Goal: Check status: Check status

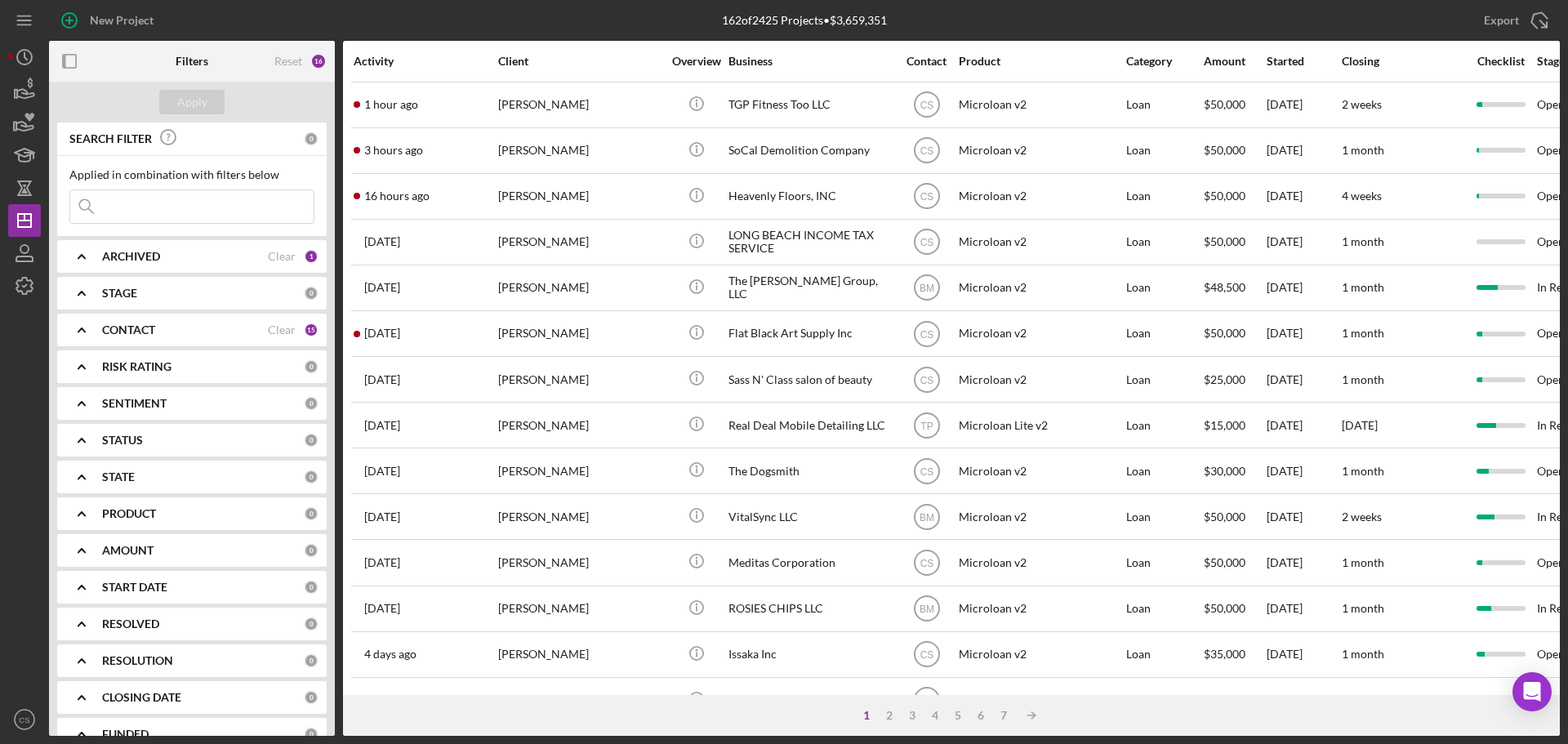
click at [193, 197] on input at bounding box center [191, 206] width 243 height 33
click at [204, 204] on input at bounding box center [191, 206] width 243 height 33
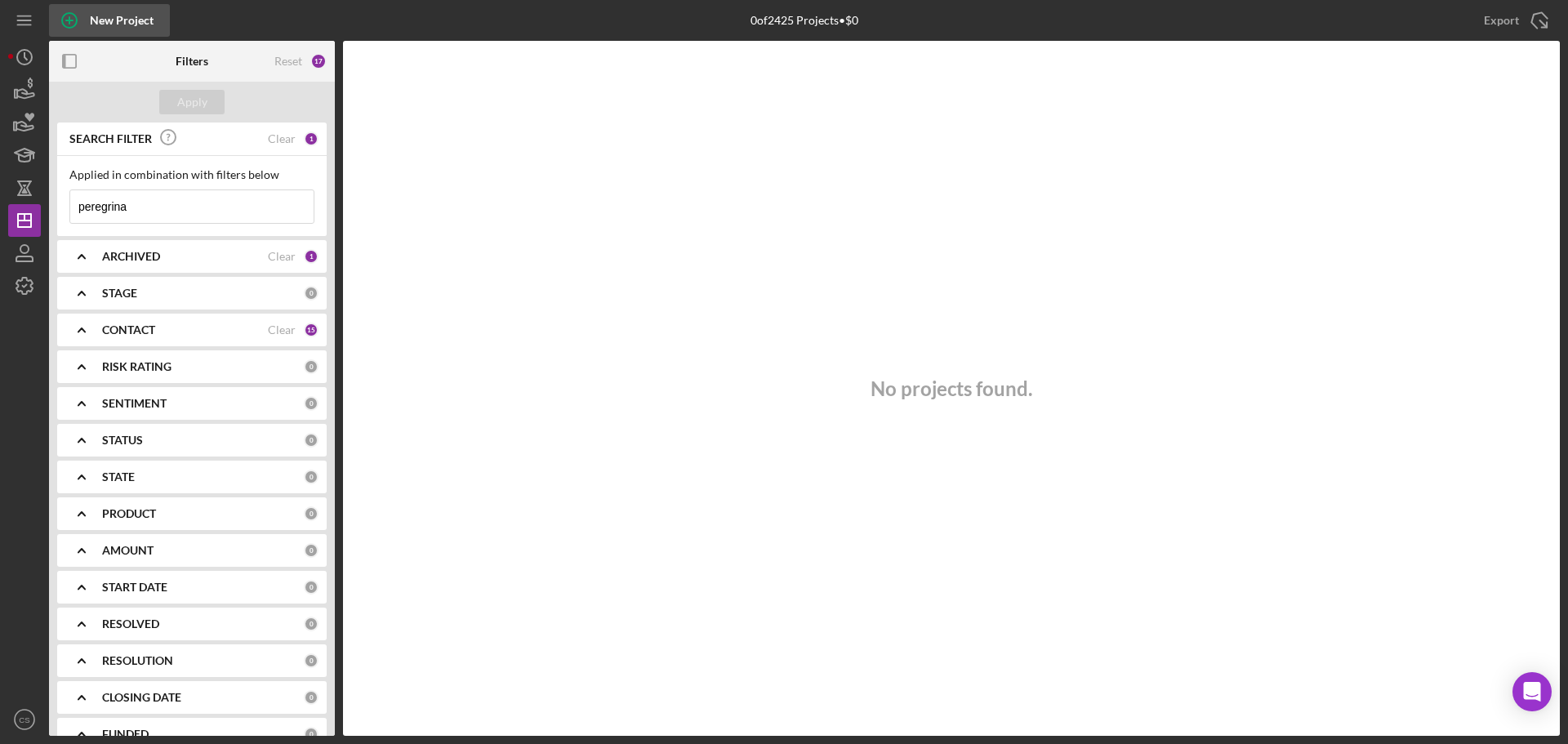
type input "peregrina"
click at [23, 222] on icon "Icon/Dashboard" at bounding box center [24, 221] width 41 height 41
drag, startPoint x: 208, startPoint y: 202, endPoint x: 0, endPoint y: 215, distance: 208.4
click at [0, 215] on div "New Project 0 of 2425 Projects • $0 Export Icon/Export Filters Reset 17 Apply S…" at bounding box center [784, 372] width 1568 height 744
click at [183, 103] on div "Apply" at bounding box center [193, 102] width 30 height 24
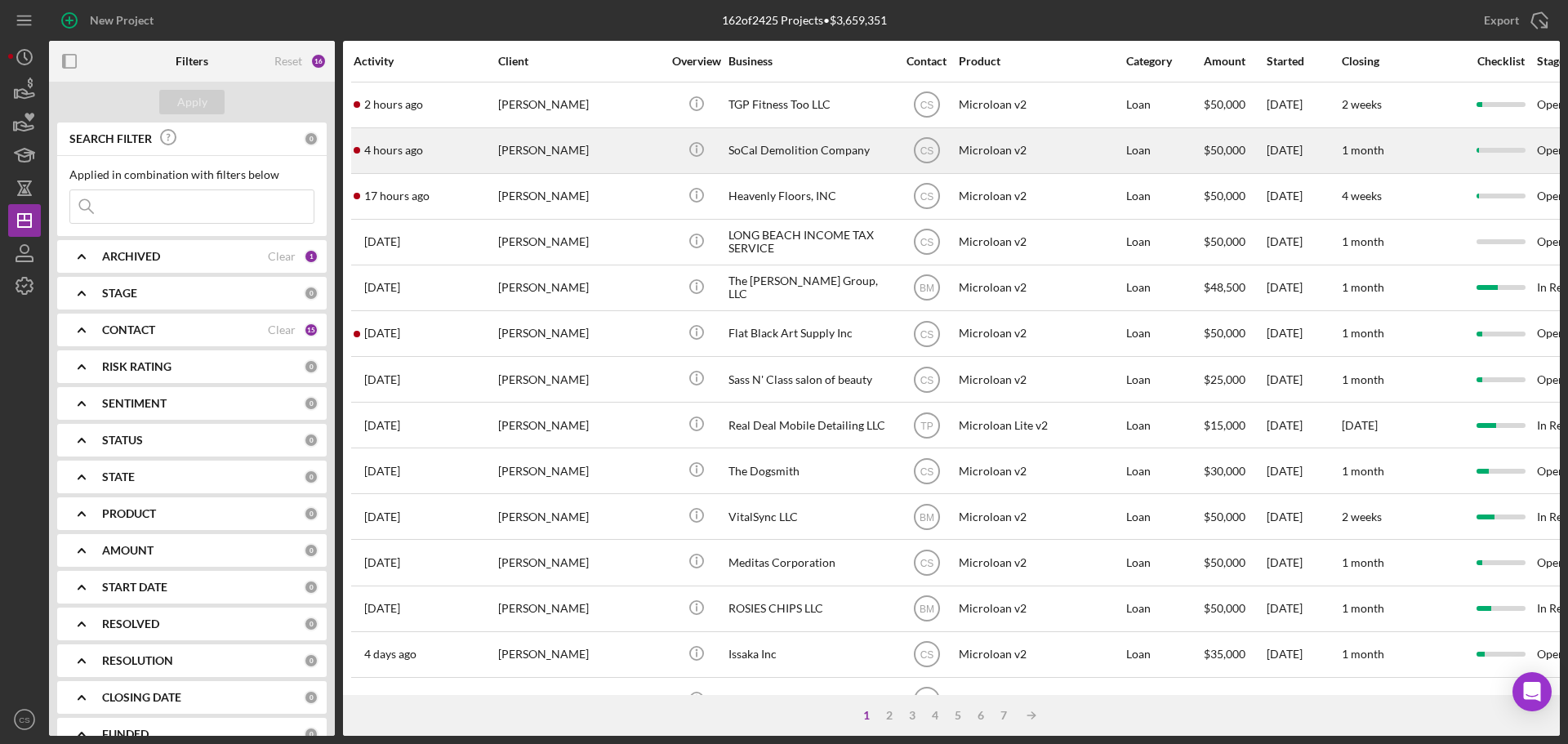
click at [612, 156] on div "[PERSON_NAME]" at bounding box center [580, 150] width 163 height 43
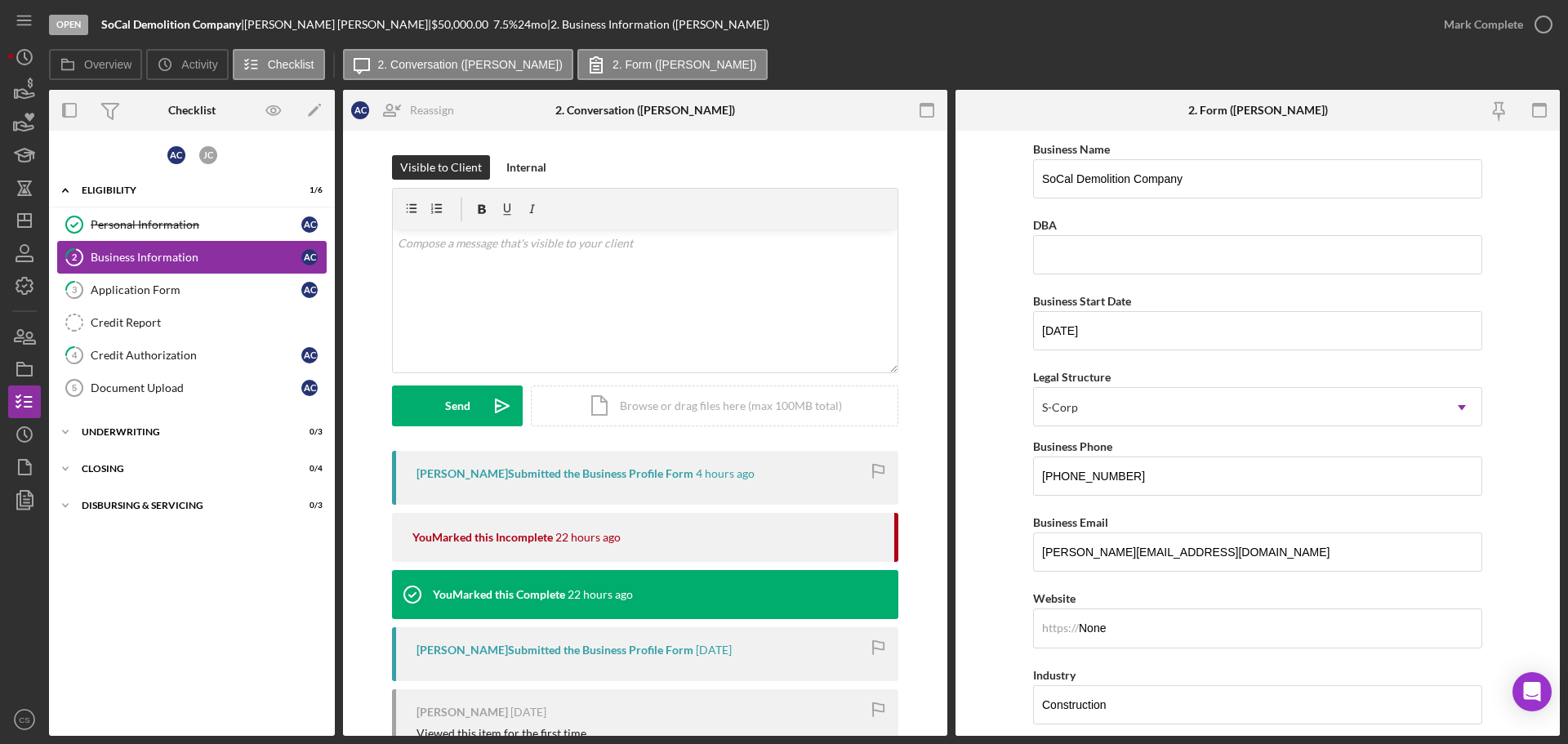
click at [209, 257] on div "Business Information" at bounding box center [196, 258] width 210 height 13
click at [212, 288] on div "Application Form" at bounding box center [196, 290] width 210 height 13
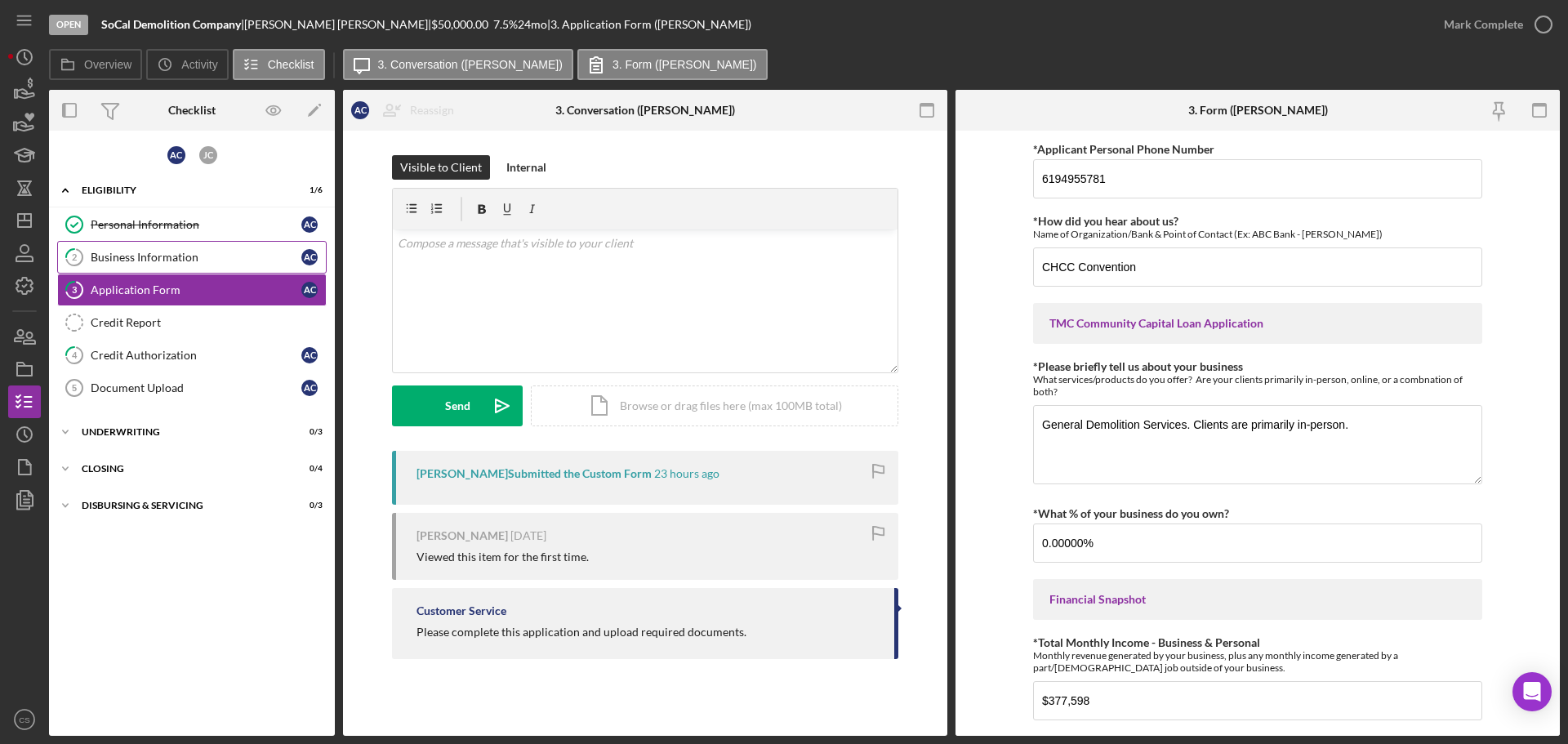
click at [215, 258] on div "Business Information" at bounding box center [196, 258] width 210 height 13
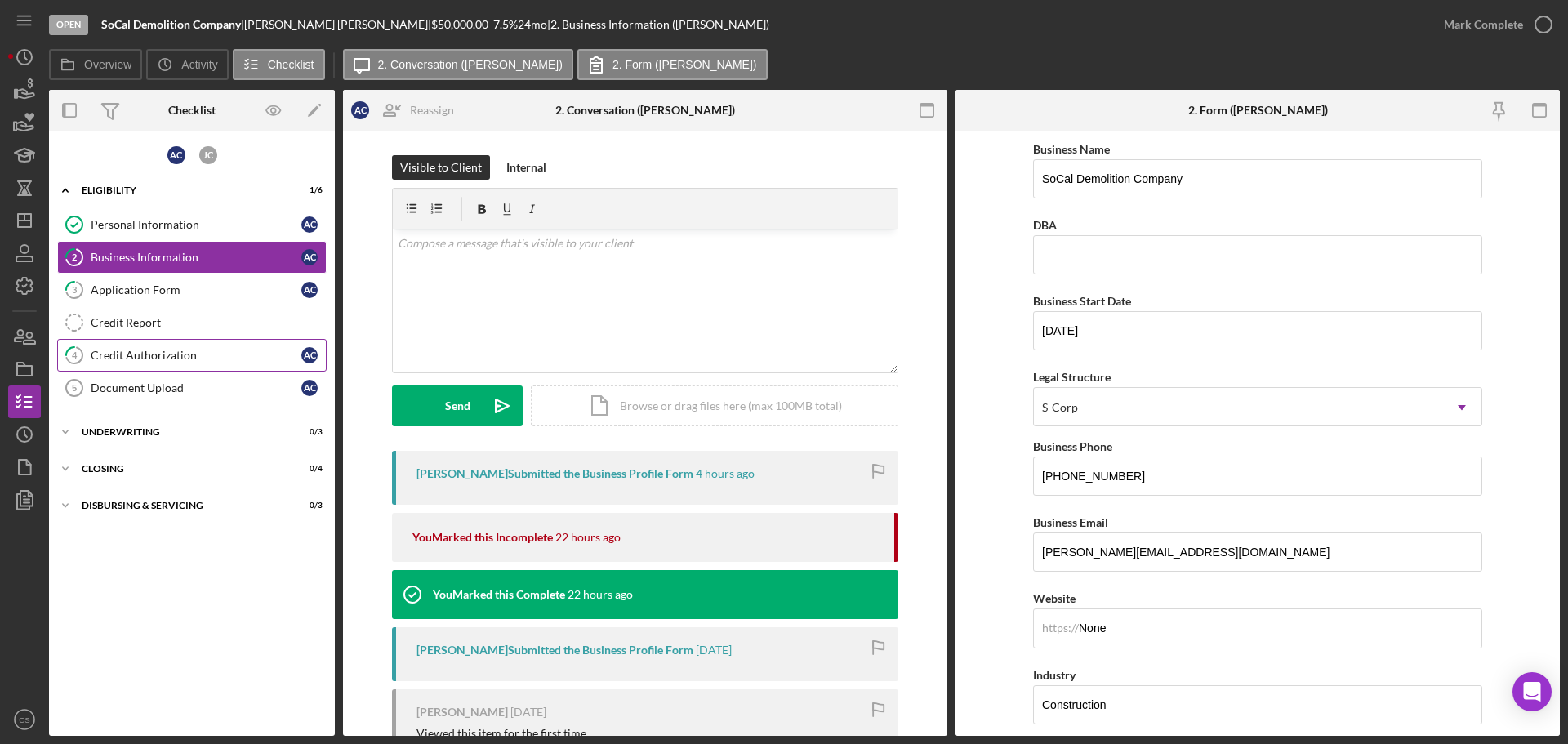
click at [215, 348] on div "Credit Authorization" at bounding box center [196, 355] width 210 height 13
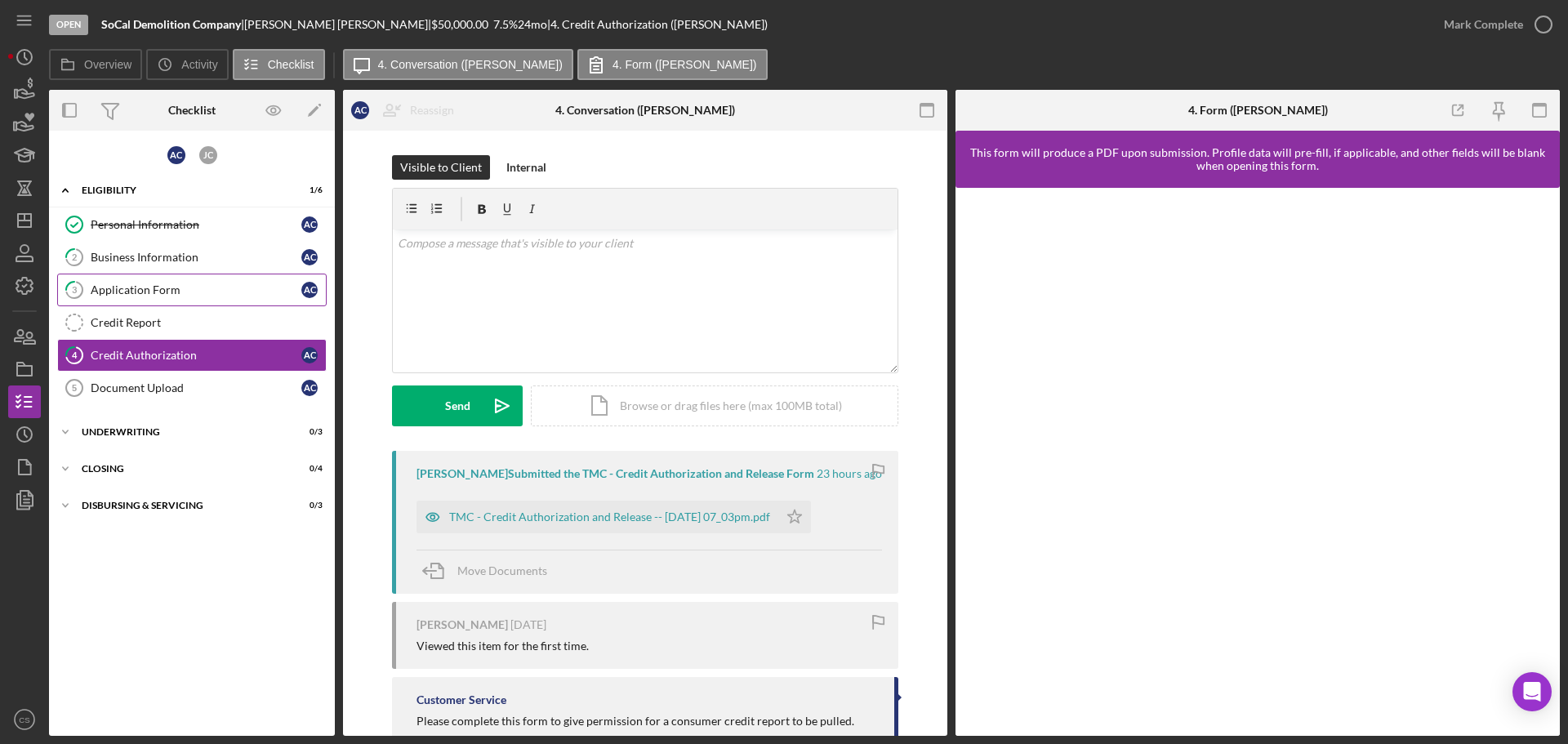
click at [215, 282] on link "3 Application Form A C" at bounding box center [192, 290] width 269 height 33
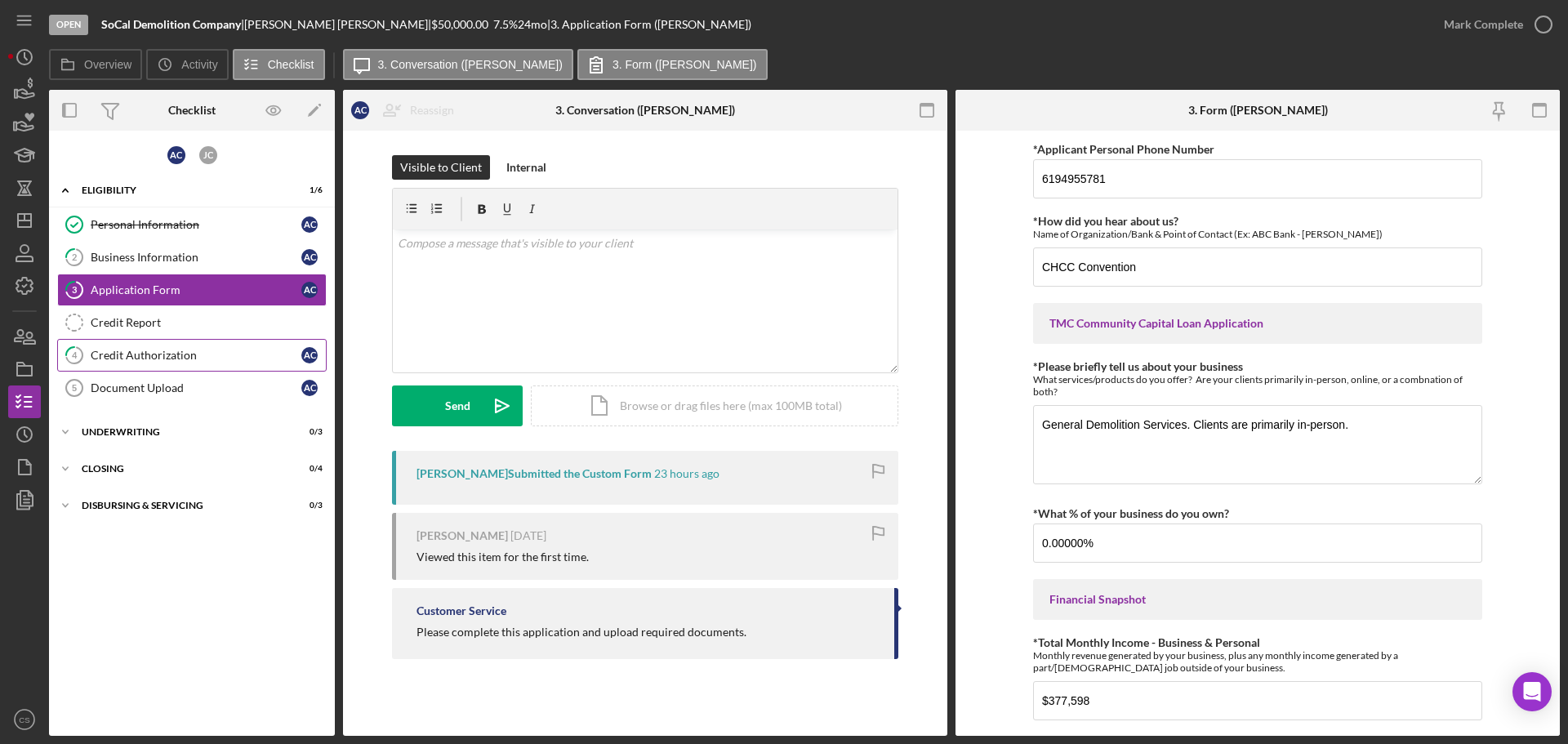
click at [231, 359] on div "Credit Authorization" at bounding box center [196, 355] width 210 height 13
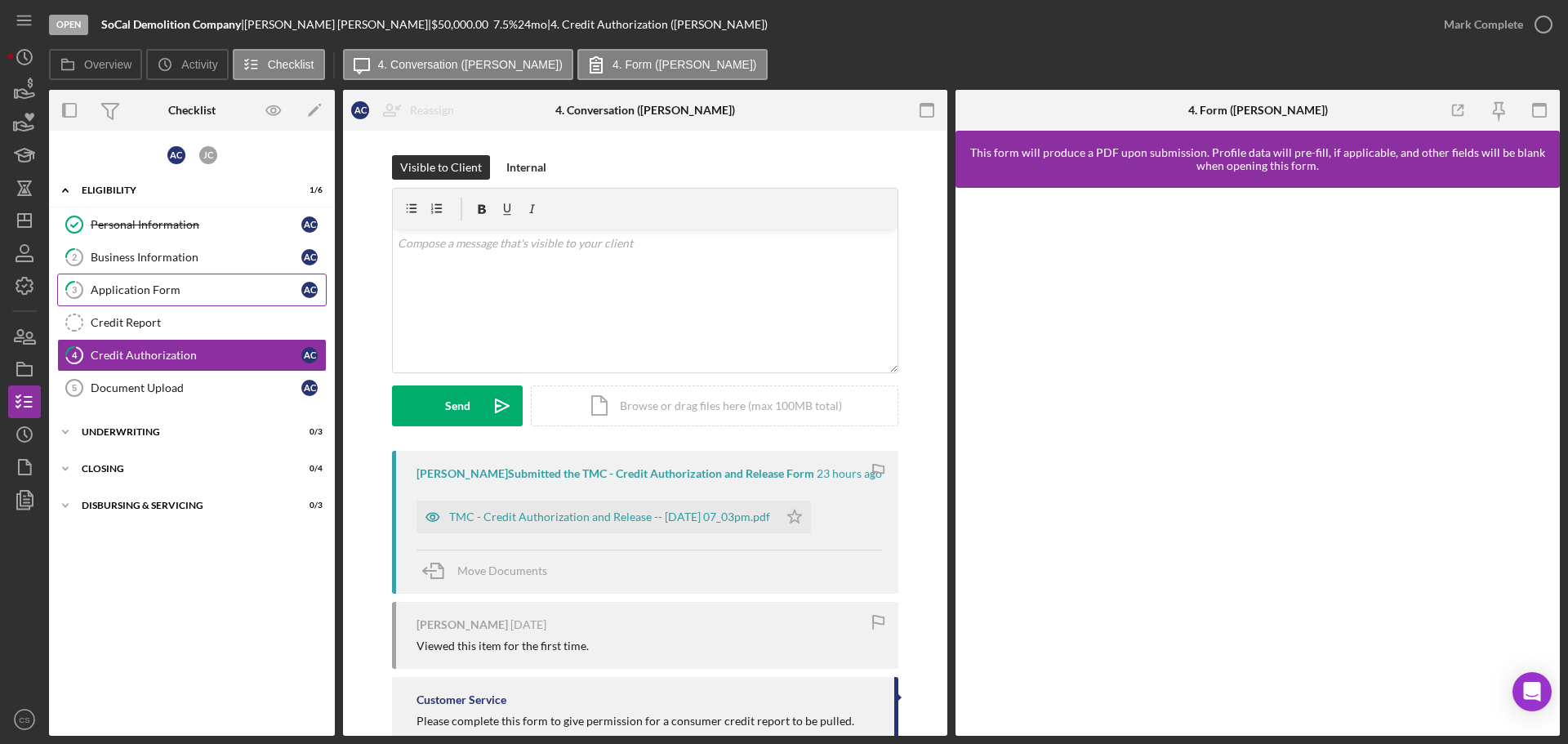
click at [216, 275] on link "3 Application Form A C" at bounding box center [192, 290] width 269 height 33
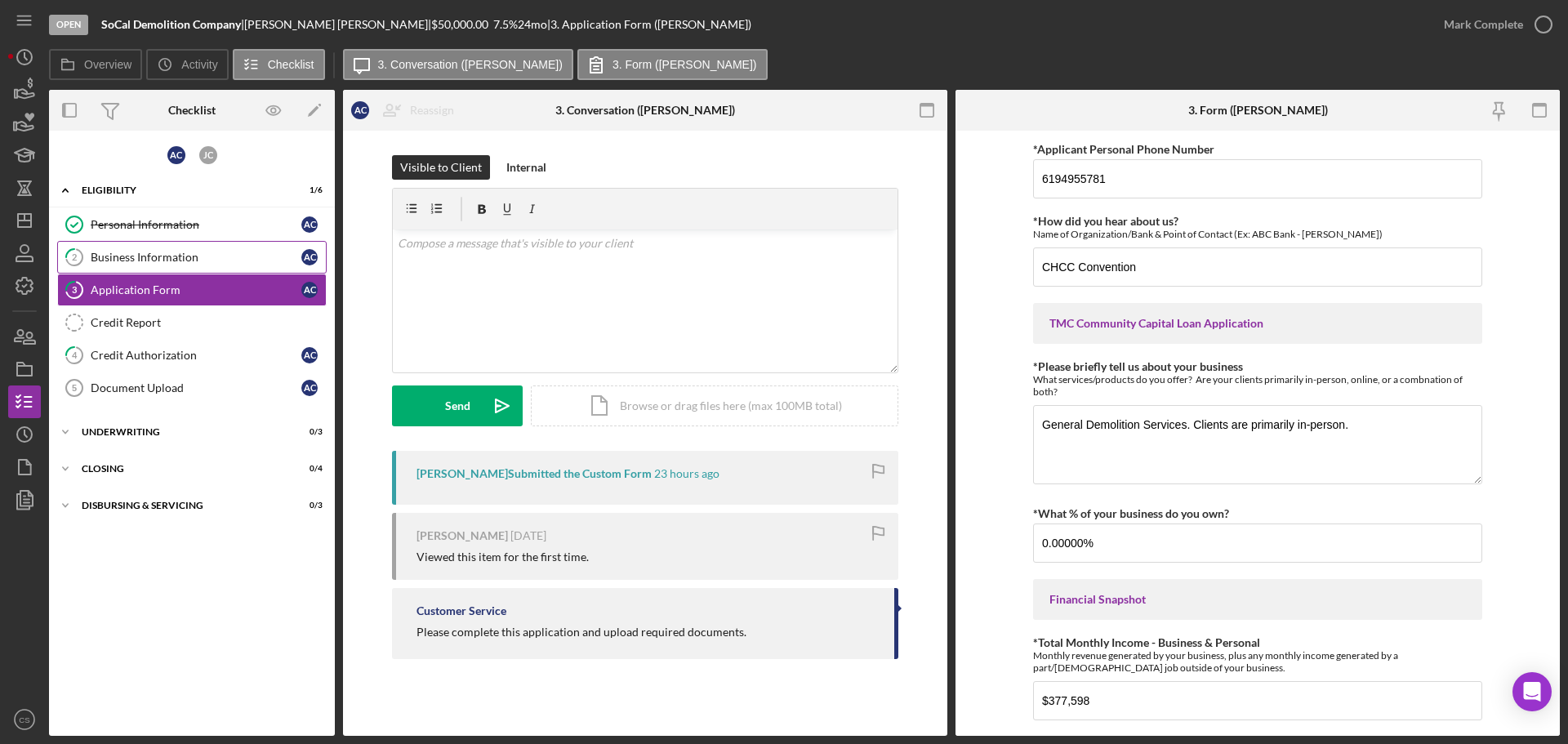
click at [219, 256] on div "Business Information" at bounding box center [196, 258] width 210 height 13
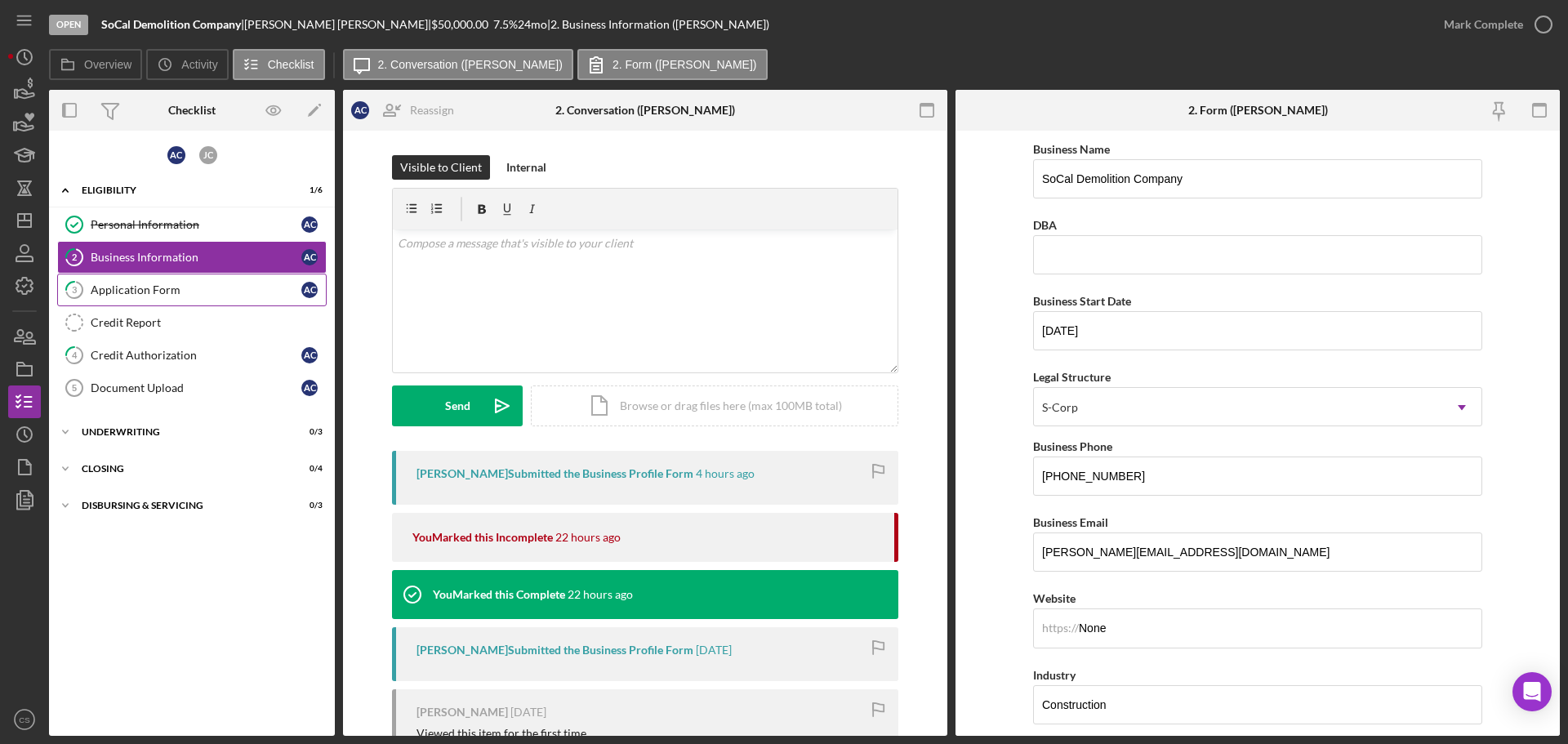
click at [224, 282] on link "3 Application Form A C" at bounding box center [192, 290] width 269 height 33
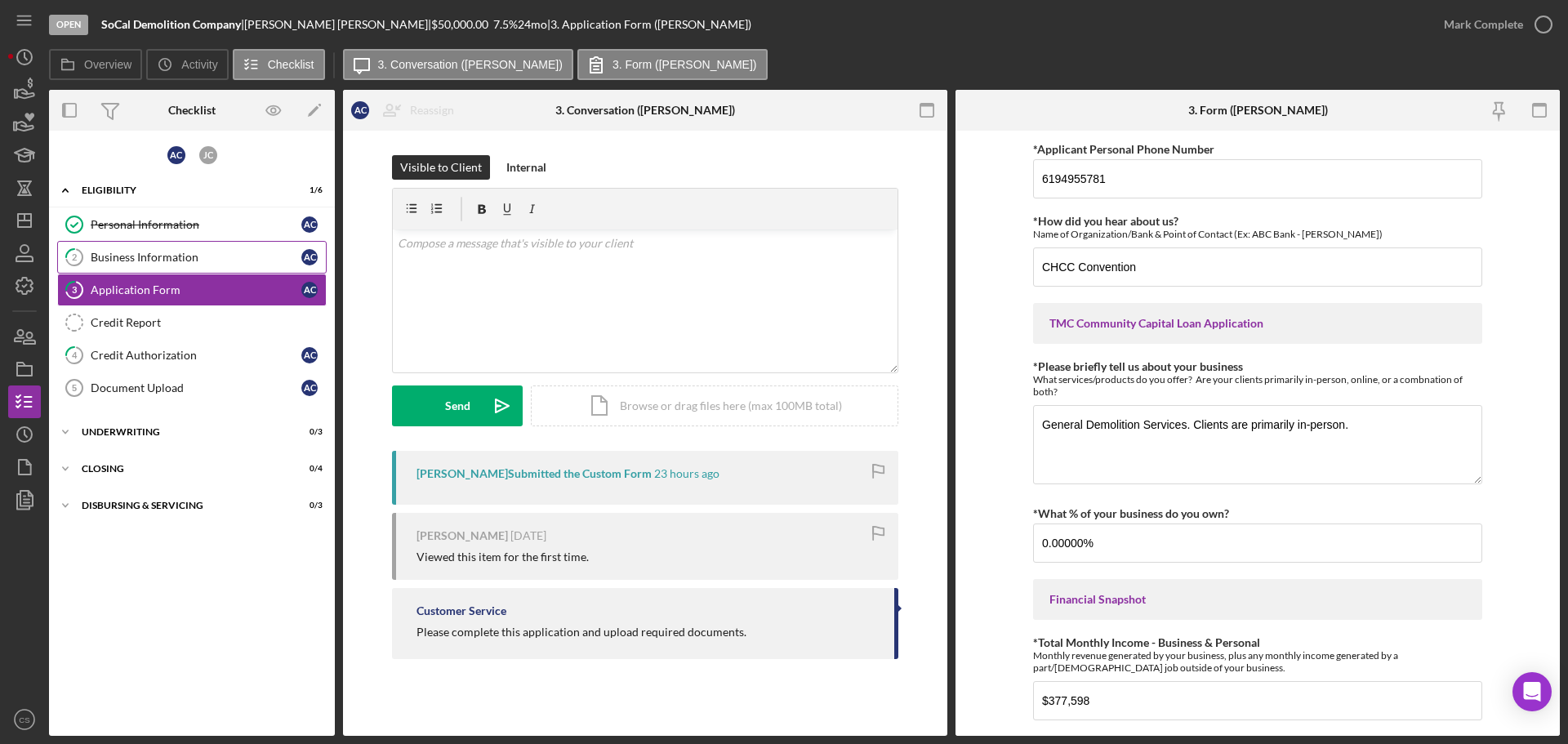
click at [236, 248] on link "2 Business Information A C" at bounding box center [192, 257] width 269 height 33
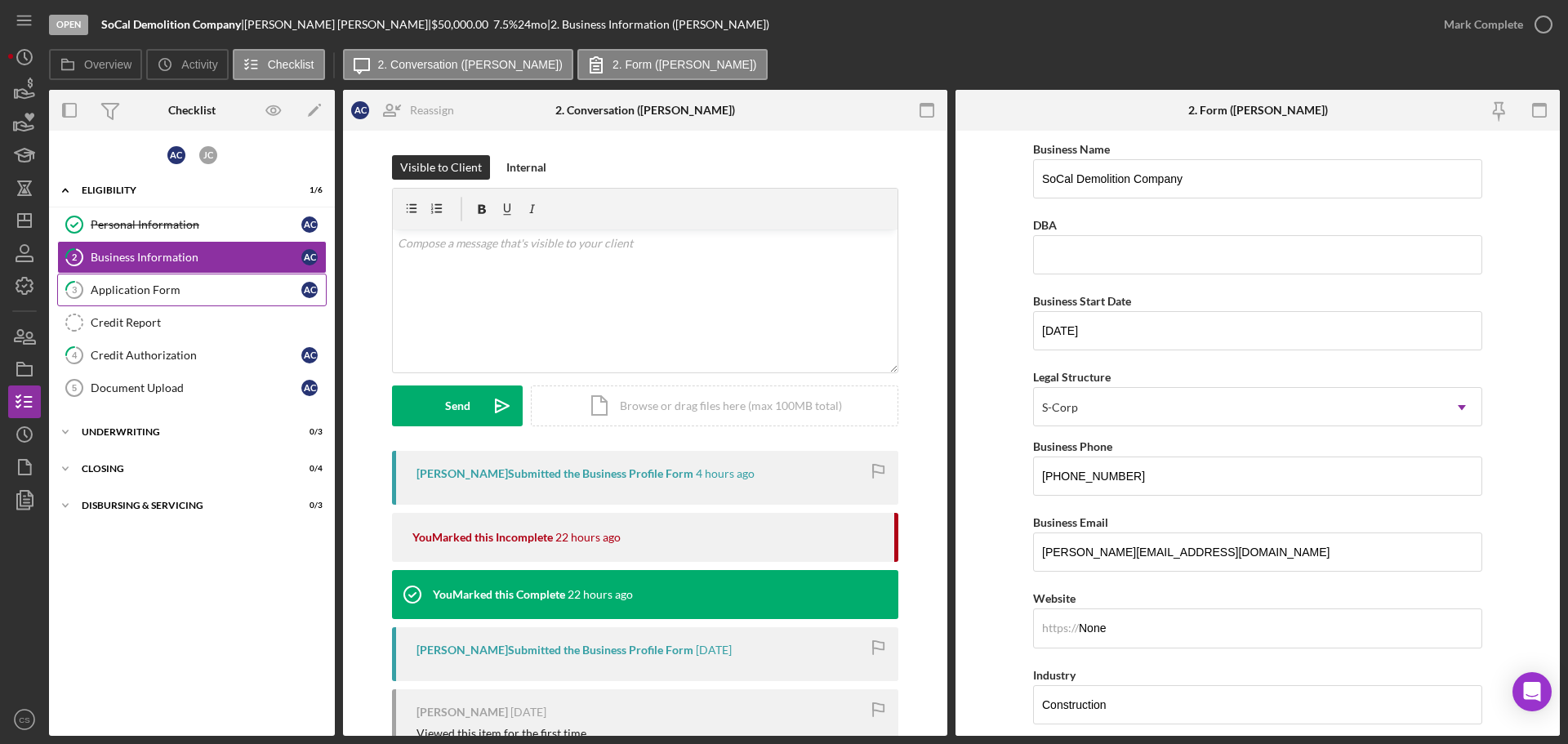
click at [225, 292] on div "Application Form" at bounding box center [196, 290] width 210 height 13
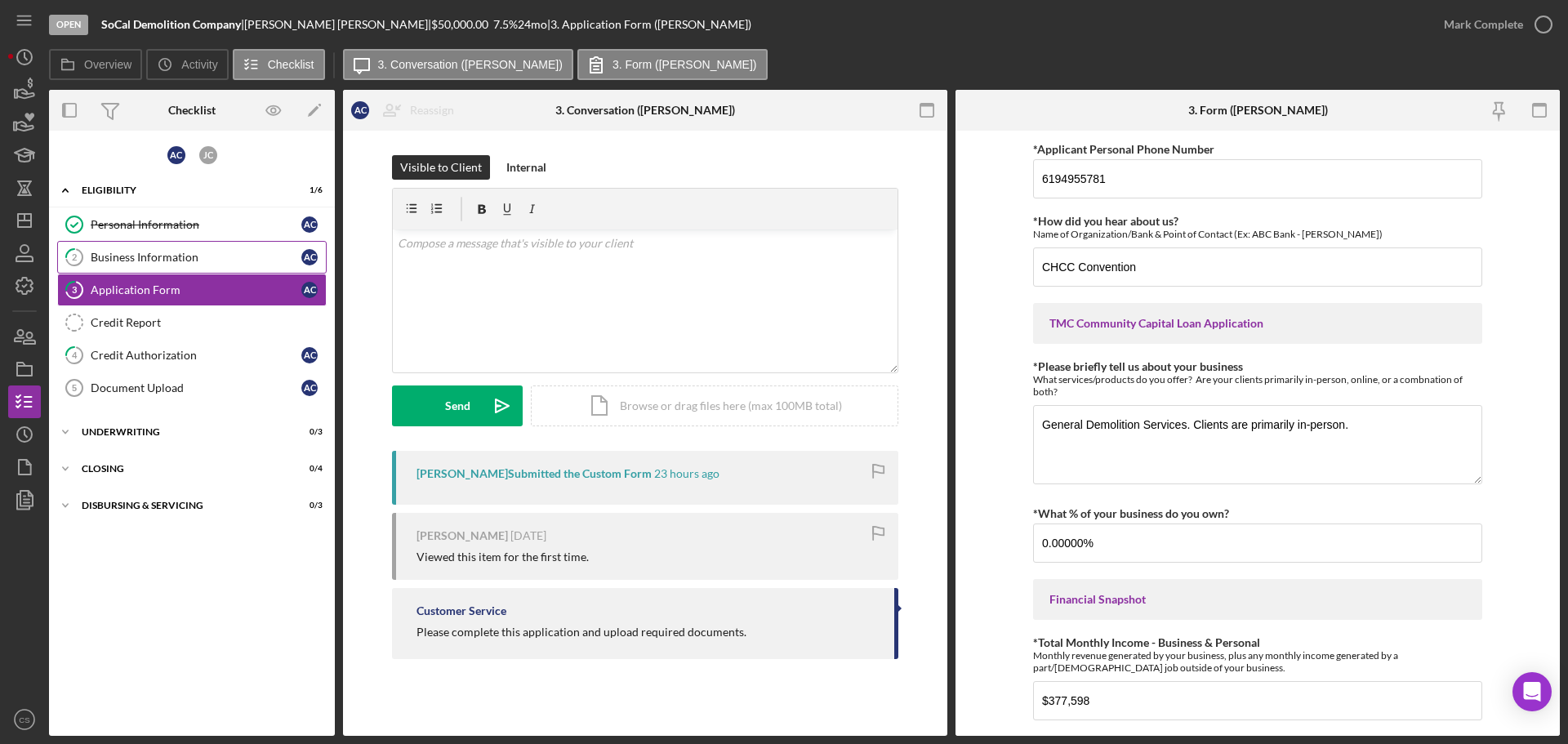
click at [204, 256] on div "Business Information" at bounding box center [196, 258] width 210 height 13
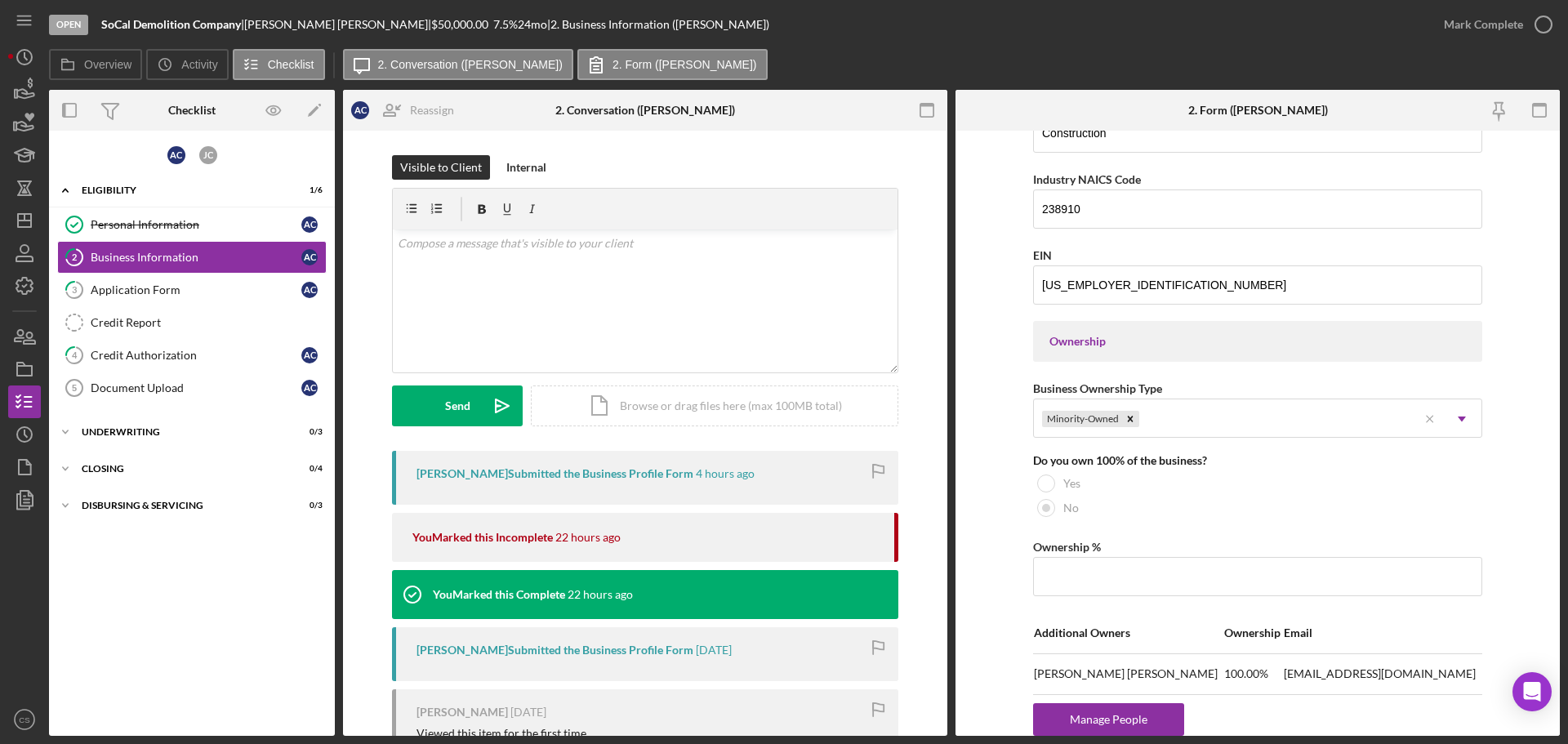
scroll to position [736, 0]
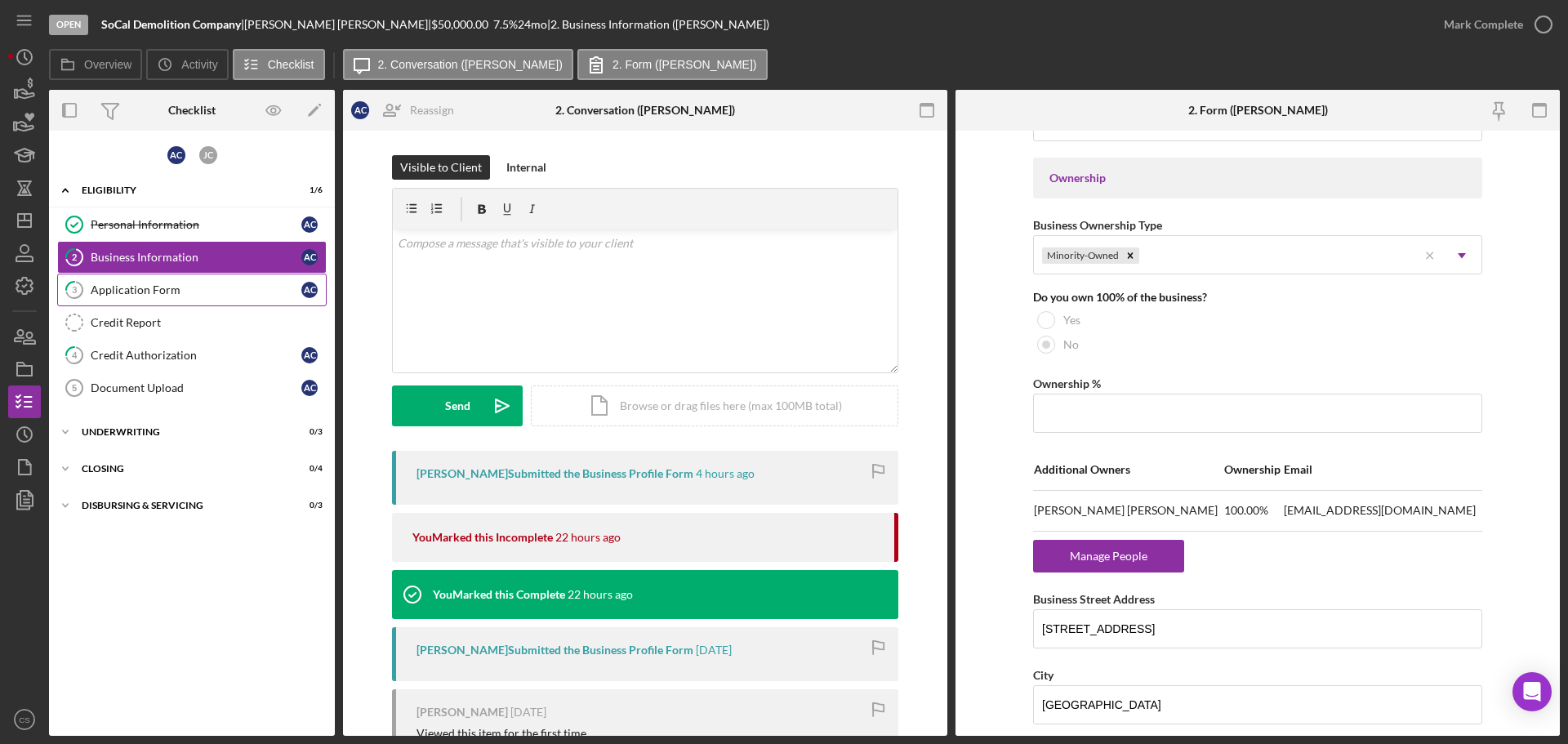
click at [187, 294] on div "Application Form" at bounding box center [196, 290] width 210 height 13
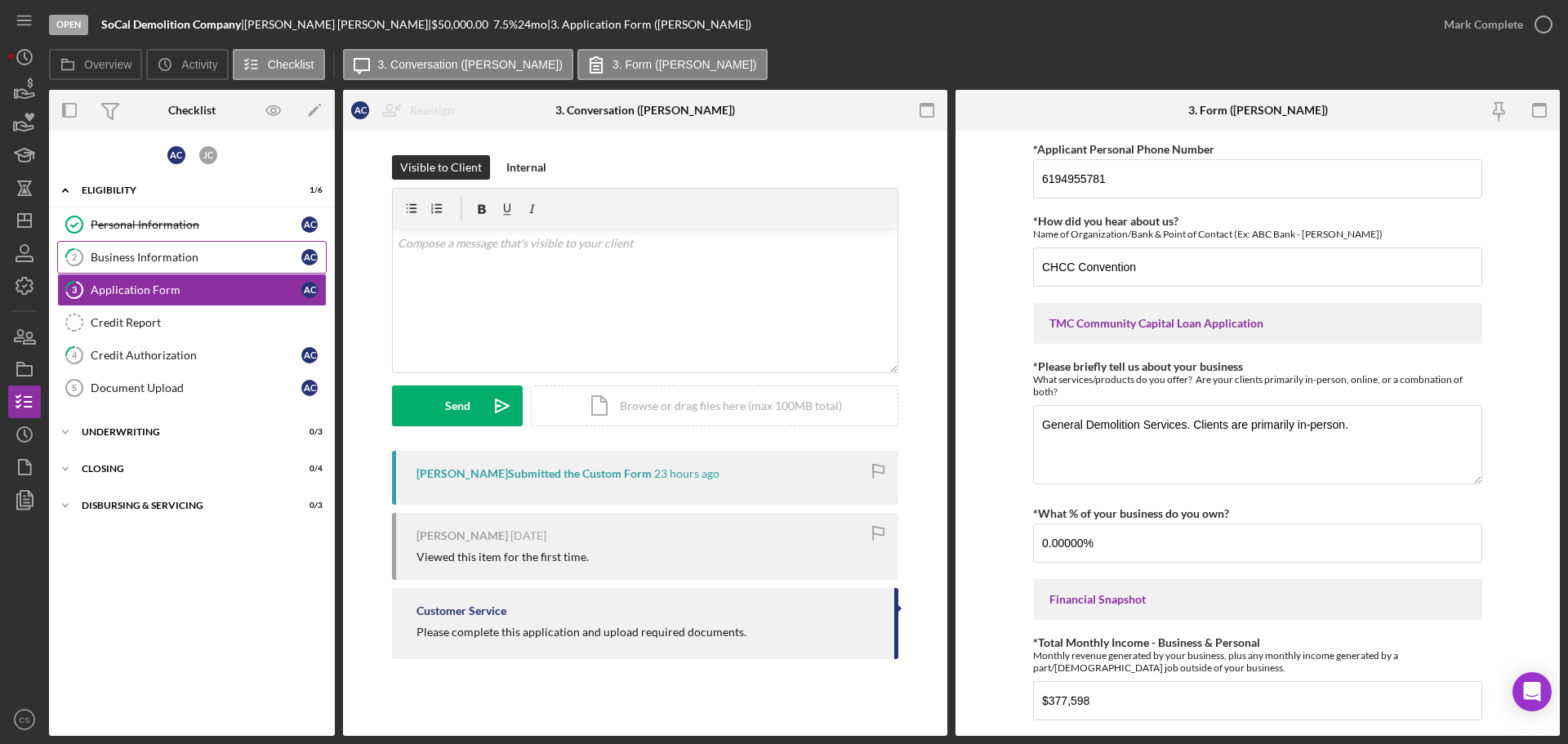
click at [172, 260] on div "Business Information" at bounding box center [196, 258] width 210 height 13
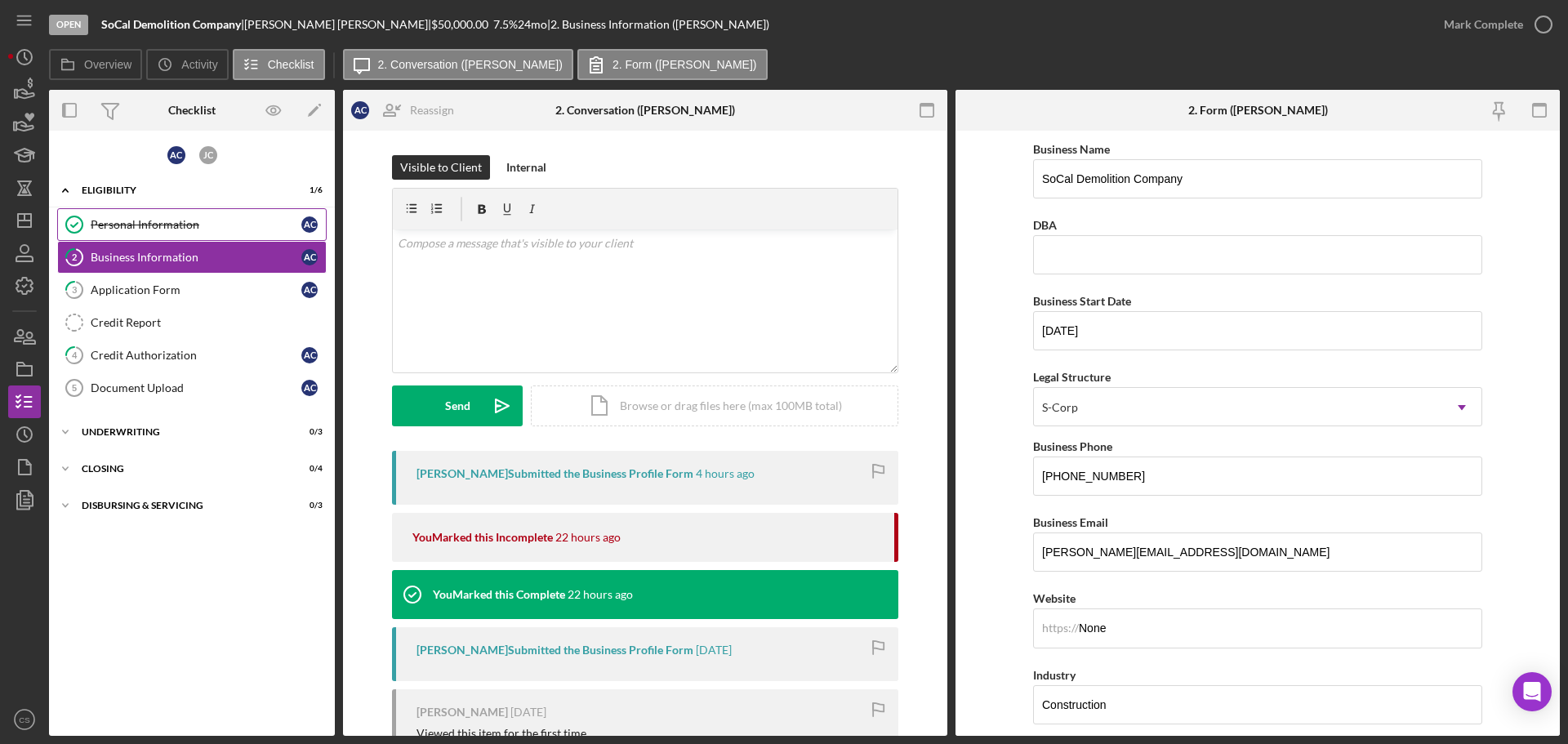
click at [201, 226] on div "Personal Information" at bounding box center [196, 225] width 210 height 13
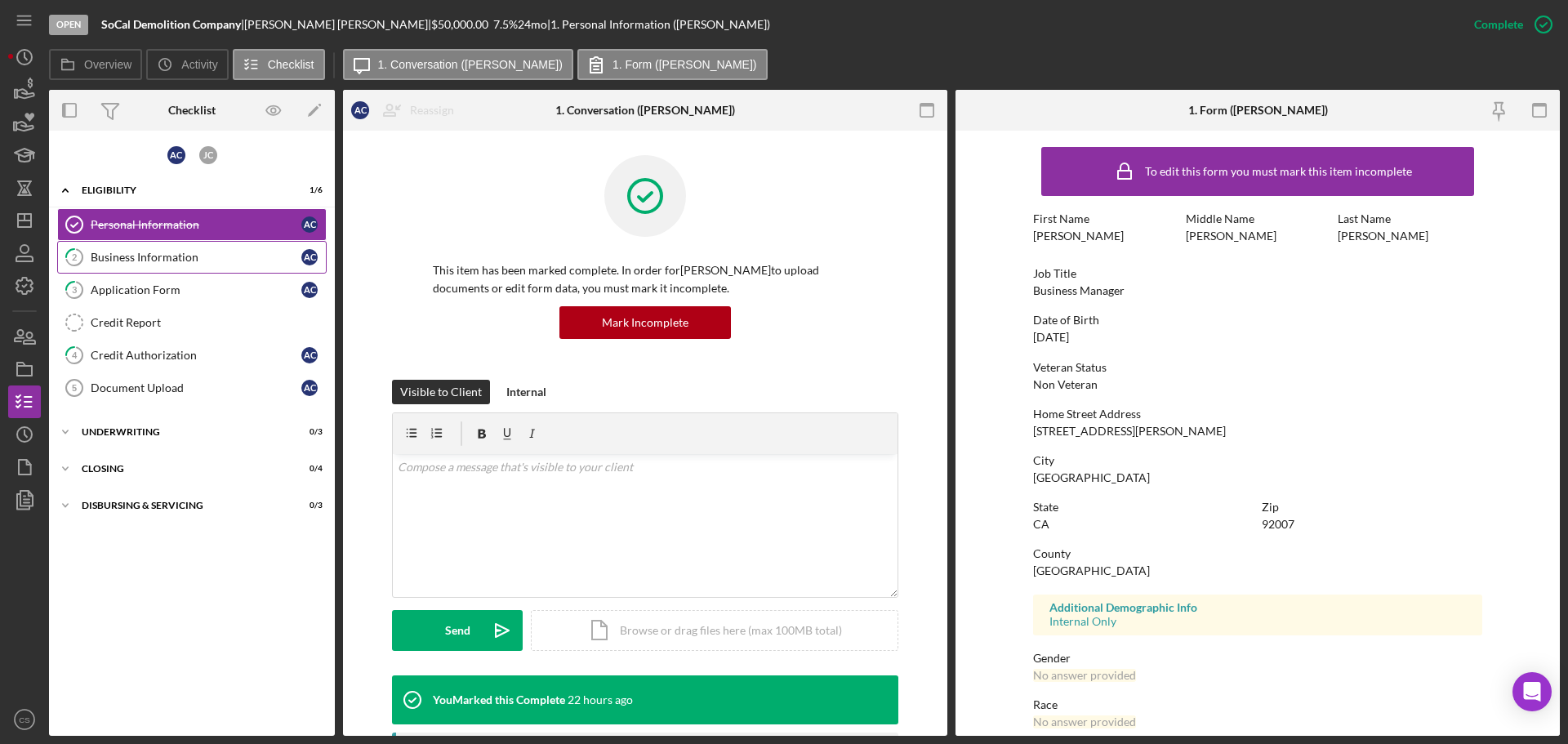
click at [215, 263] on div "Business Information" at bounding box center [196, 258] width 210 height 13
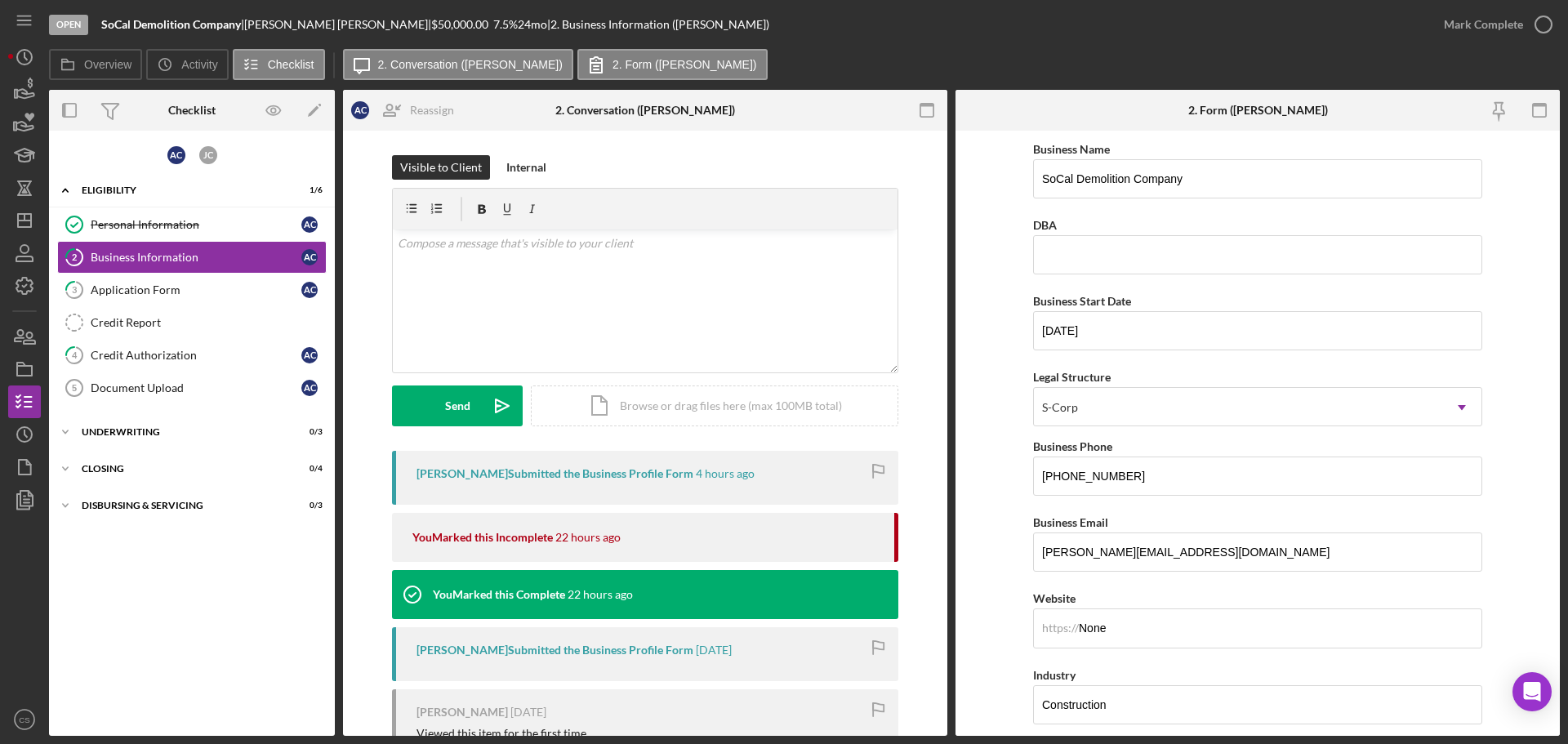
click at [342, 383] on div "Overview Internal Workflow Stage Open Icon/Dropdown Arrow Archive (can unarchiv…" at bounding box center [804, 413] width 1511 height 646
click at [25, 227] on polygon "button" at bounding box center [24, 221] width 13 height 13
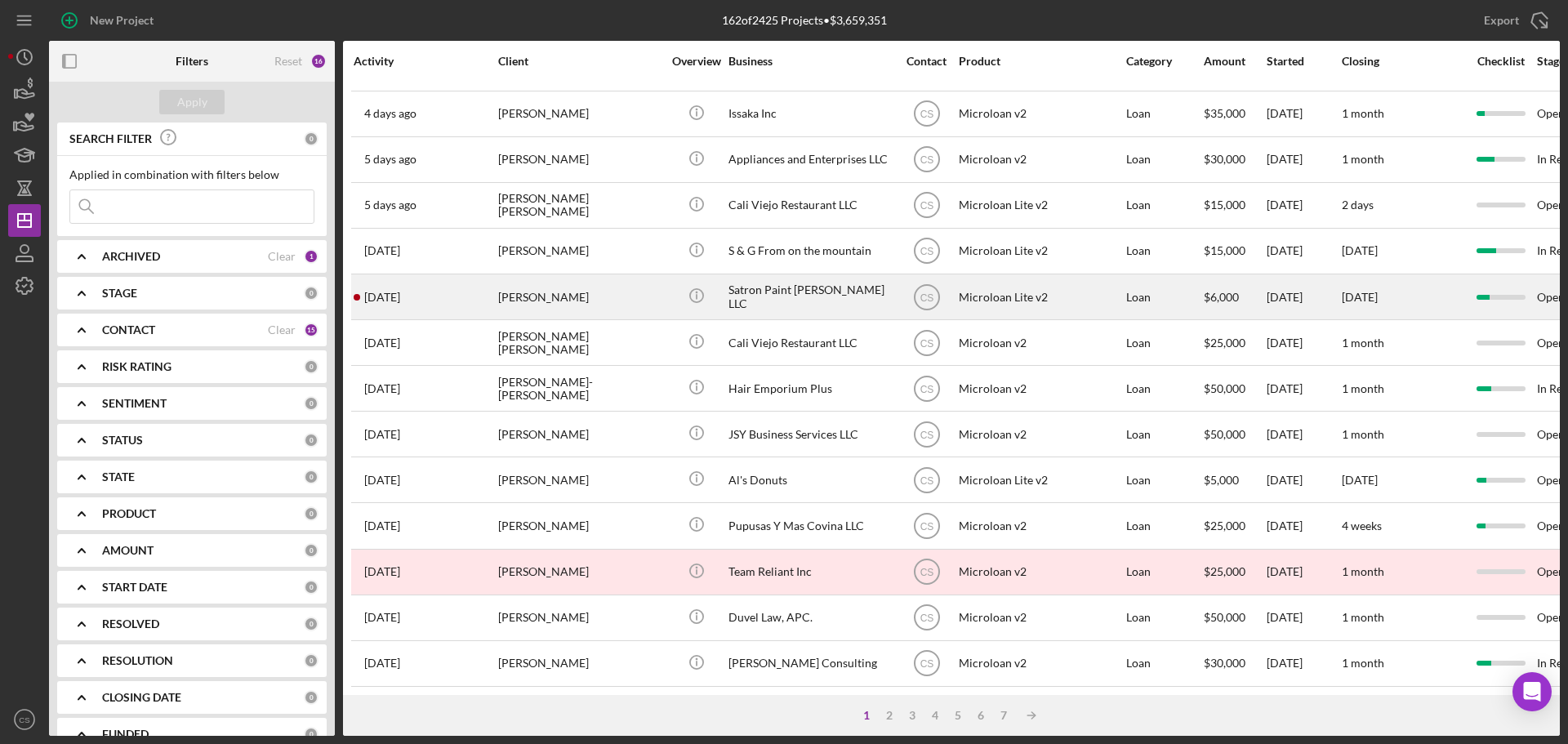
scroll to position [553, 0]
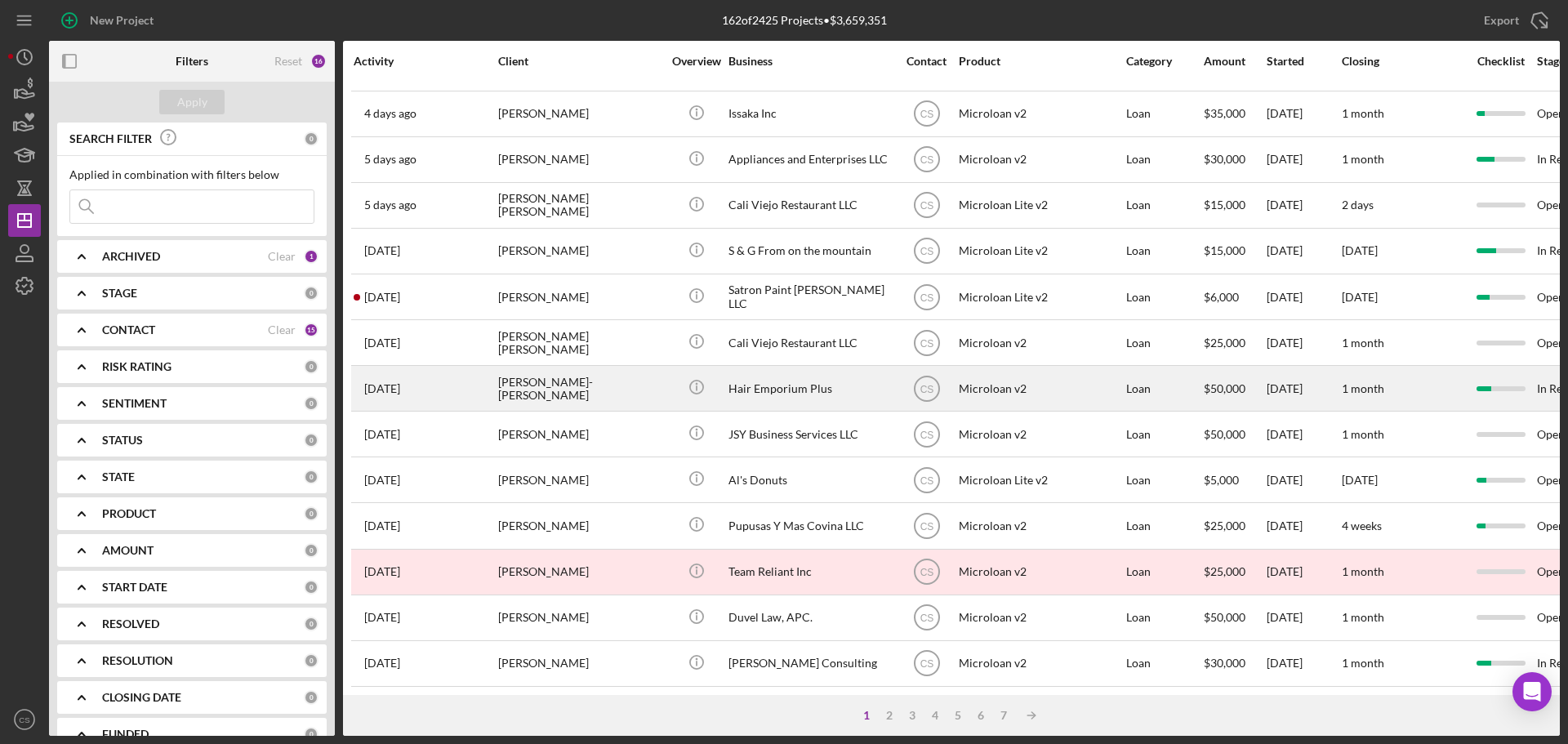
click at [650, 374] on div "[PERSON_NAME]-[PERSON_NAME]" at bounding box center [580, 388] width 163 height 43
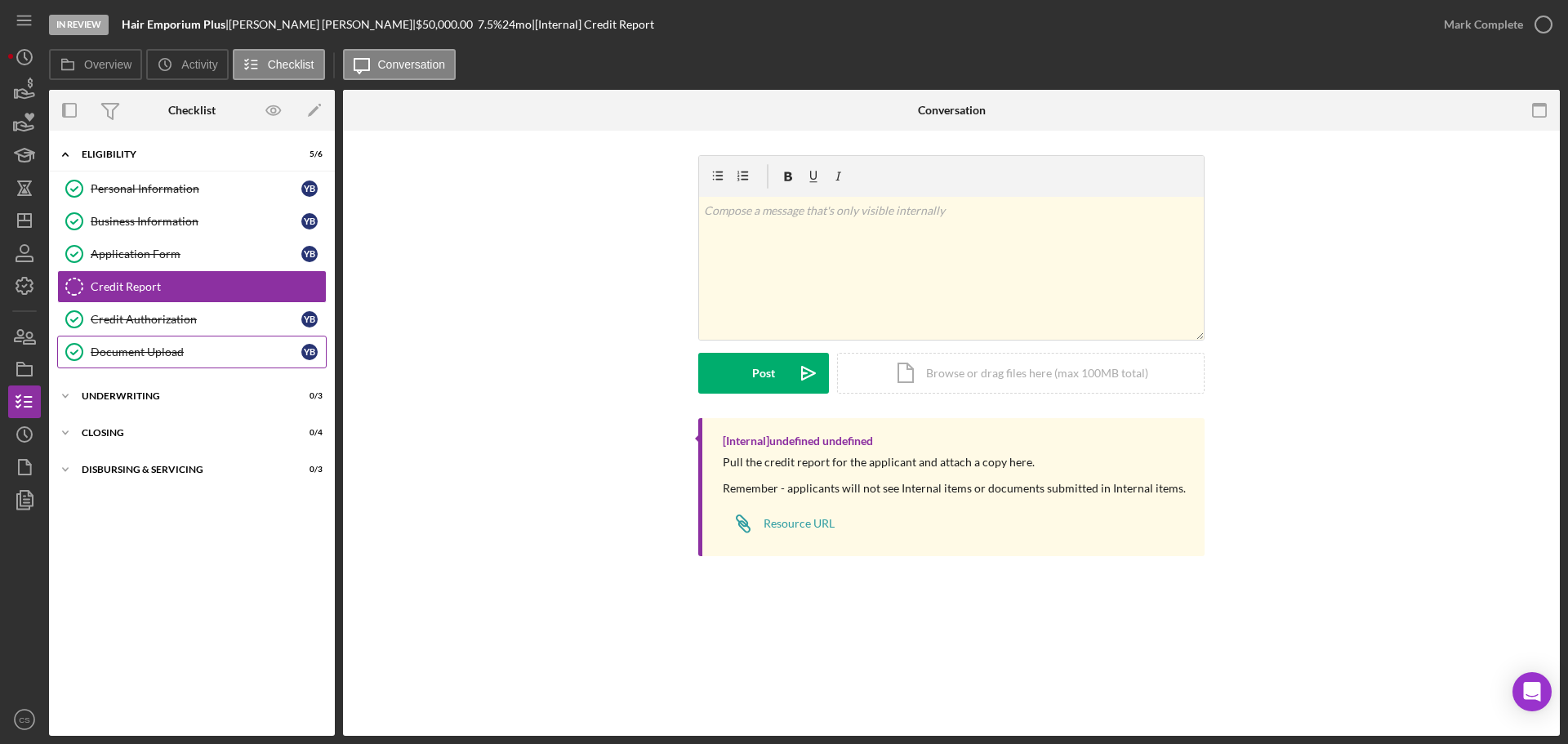
click at [213, 348] on div "Document Upload" at bounding box center [196, 353] width 210 height 13
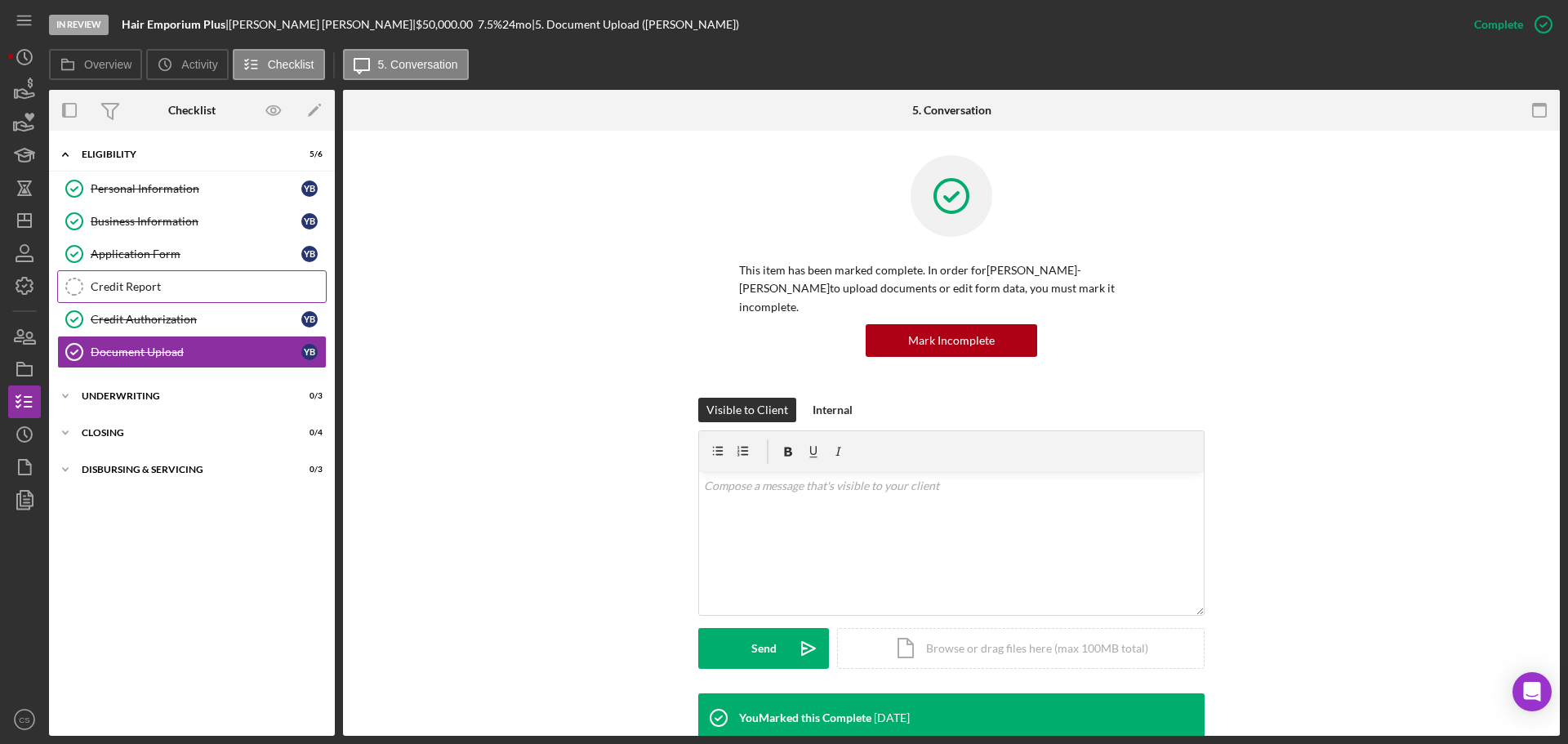
click at [211, 287] on div "Credit Report" at bounding box center [209, 287] width 236 height 13
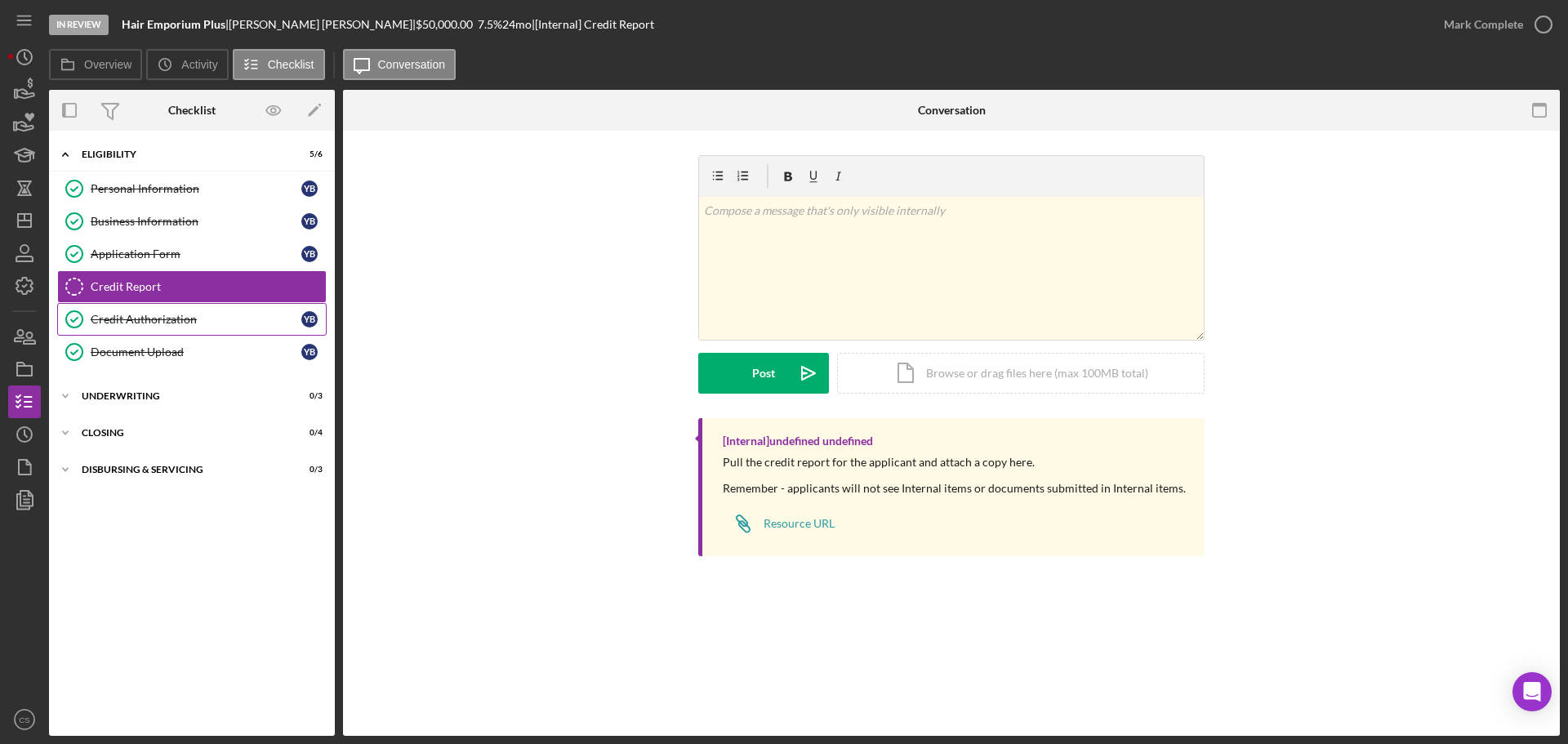
click at [217, 326] on div "Credit Authorization" at bounding box center [196, 320] width 210 height 13
